Goal: Use online tool/utility: Utilize a website feature to perform a specific function

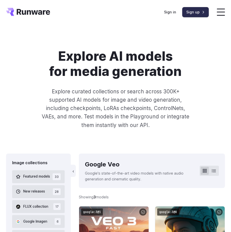
click at [195, 10] on link "Sign up" at bounding box center [195, 12] width 27 height 10
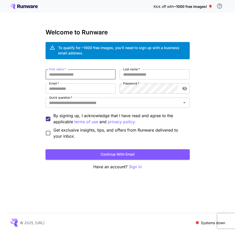
click at [89, 75] on input "First name   *" at bounding box center [81, 74] width 70 height 10
type input "***"
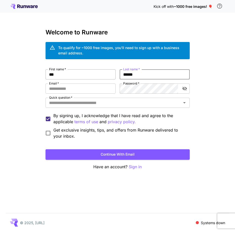
type input "******"
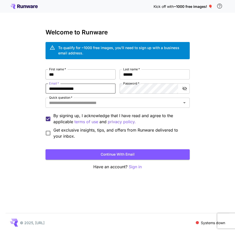
type input "**********"
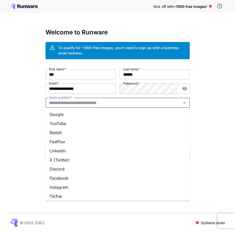
click at [75, 101] on input "Quick question   *" at bounding box center [113, 102] width 133 height 7
click at [67, 115] on li "Google" at bounding box center [118, 114] width 144 height 9
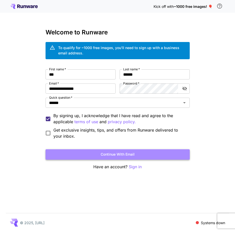
click at [117, 153] on button "Continue with email" at bounding box center [118, 154] width 144 height 10
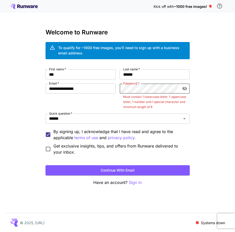
click at [185, 87] on icon "toggle password visibility" at bounding box center [184, 88] width 5 height 5
click at [112, 74] on input "***" at bounding box center [81, 74] width 70 height 10
click at [116, 89] on div "**********" at bounding box center [118, 112] width 144 height 86
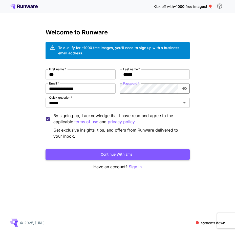
click at [118, 154] on button "Continue with email" at bounding box center [118, 154] width 144 height 10
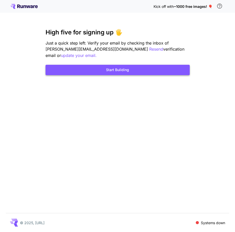
click at [125, 65] on button "Start Building" at bounding box center [118, 70] width 144 height 10
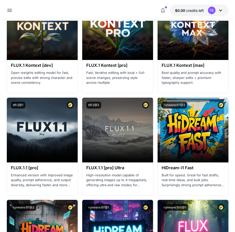
scroll to position [1450, 0]
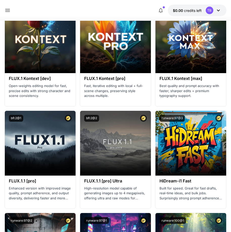
click at [219, 11] on icon at bounding box center [219, 10] width 6 height 6
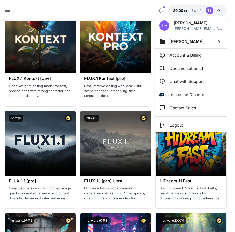
click at [219, 41] on icon at bounding box center [219, 41] width 2 height 3
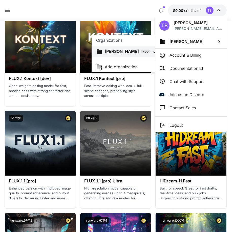
click at [220, 41] on div at bounding box center [117, 116] width 235 height 232
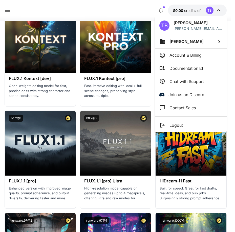
click at [217, 40] on icon at bounding box center [219, 42] width 6 height 6
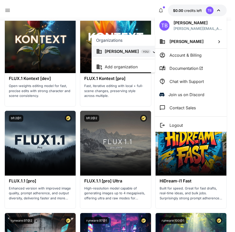
click at [218, 40] on div at bounding box center [117, 116] width 235 height 232
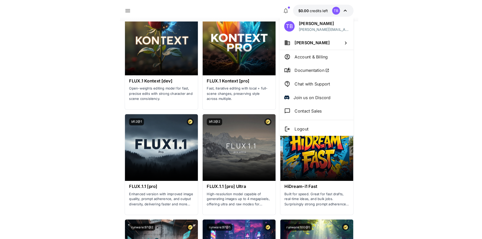
scroll to position [977, 0]
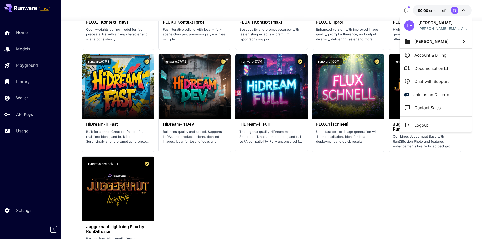
drag, startPoint x: 275, startPoint y: 163, endPoint x: 277, endPoint y: 165, distance: 2.9
click at [235, 165] on div at bounding box center [243, 119] width 486 height 239
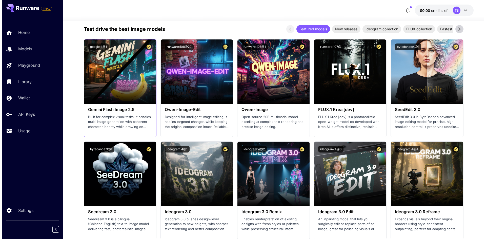
scroll to position [471, 0]
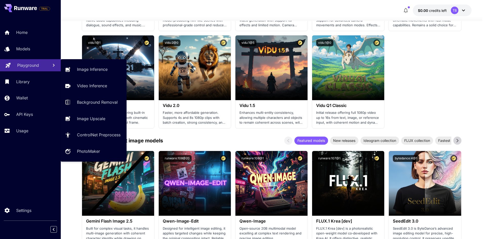
click at [30, 63] on p "Playground" at bounding box center [28, 65] width 22 height 6
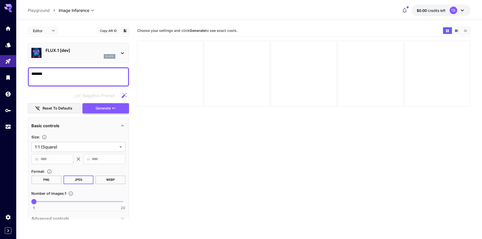
type textarea "*******"
click at [107, 107] on span "Generate" at bounding box center [103, 108] width 15 height 6
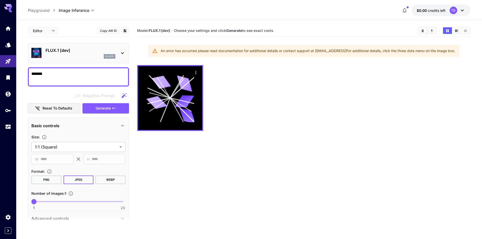
click at [61, 107] on button "Reset to defaults" at bounding box center [54, 108] width 53 height 10
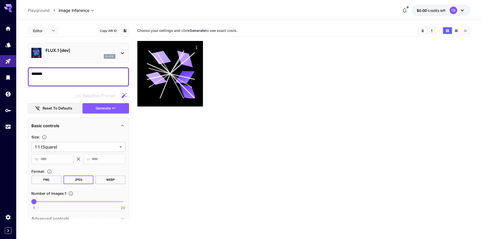
click at [62, 108] on button "Reset to defaults" at bounding box center [54, 108] width 53 height 10
click at [104, 107] on span "Generate" at bounding box center [103, 108] width 15 height 6
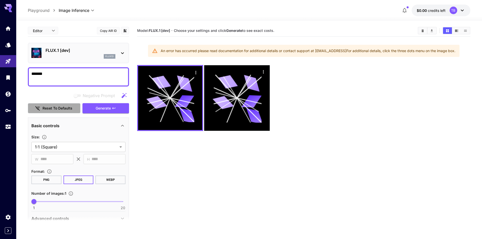
click at [48, 106] on button "Reset to defaults" at bounding box center [54, 108] width 53 height 10
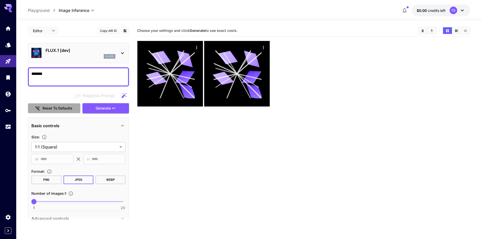
click at [48, 106] on button "Reset to defaults" at bounding box center [54, 108] width 53 height 10
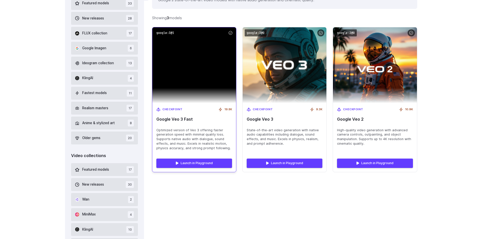
scroll to position [152, 0]
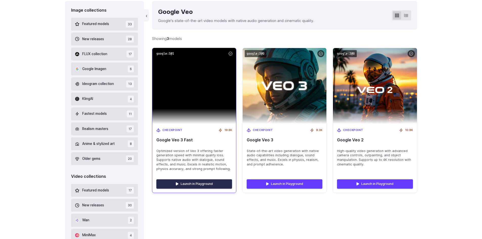
click at [194, 185] on link "Launch in Playground" at bounding box center [194, 183] width 76 height 9
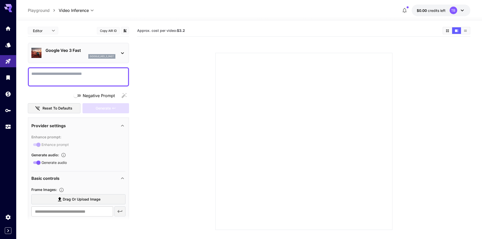
click at [57, 74] on textarea "Negative Prompt" at bounding box center [78, 77] width 94 height 12
click at [106, 75] on textarea "Negative Prompt" at bounding box center [78, 77] width 94 height 12
click at [107, 56] on p "google_veo_3_fast" at bounding box center [102, 57] width 24 height 4
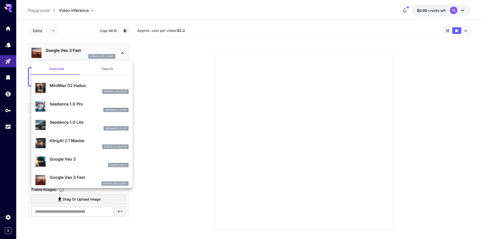
click at [109, 183] on p "google_veo_3_fast" at bounding box center [115, 184] width 24 height 4
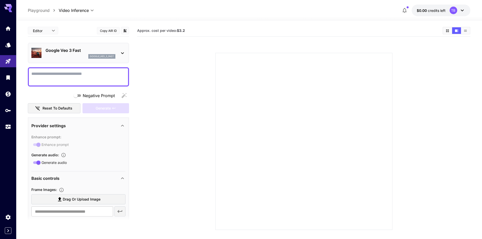
click at [67, 77] on textarea "Negative Prompt" at bounding box center [78, 77] width 94 height 12
type textarea "**********"
click at [119, 110] on div "Generate" at bounding box center [105, 108] width 47 height 10
